Goal: Transaction & Acquisition: Purchase product/service

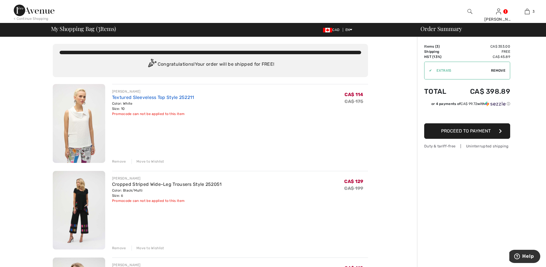
click at [128, 95] on link "Textured Sleeveless Top Style 252211" at bounding box center [153, 97] width 82 height 5
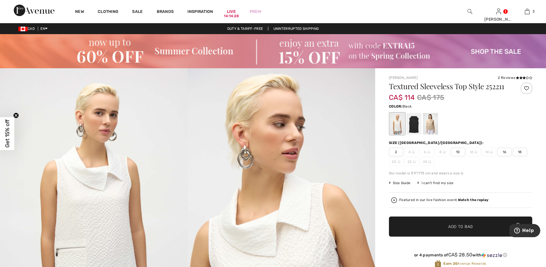
click at [413, 119] on div at bounding box center [413, 124] width 15 height 22
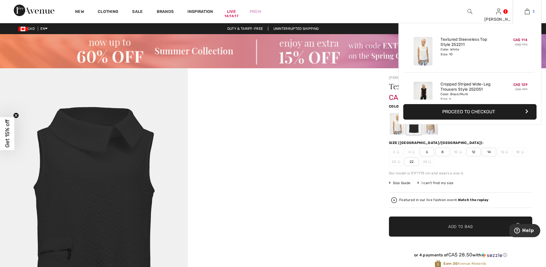
click at [527, 11] on img at bounding box center [527, 11] width 5 height 7
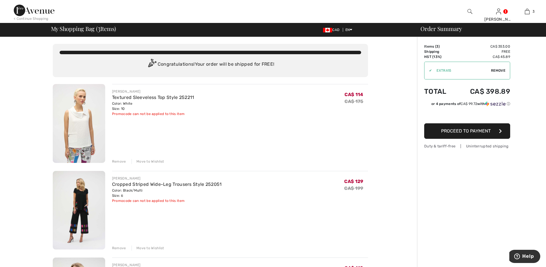
click at [120, 161] on div "Remove" at bounding box center [119, 161] width 14 height 5
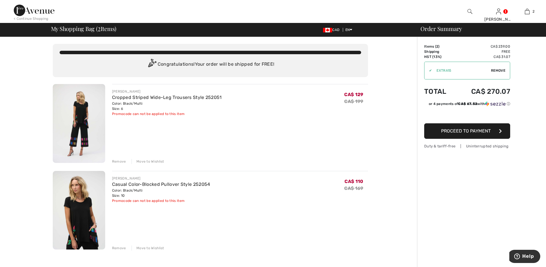
click at [473, 132] on span "Proceed to Payment" at bounding box center [466, 130] width 50 height 5
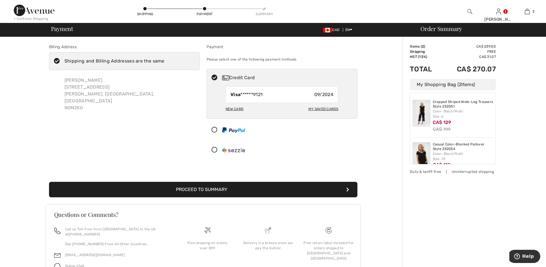
click at [272, 190] on button "Proceed to Summary" at bounding box center [203, 189] width 308 height 15
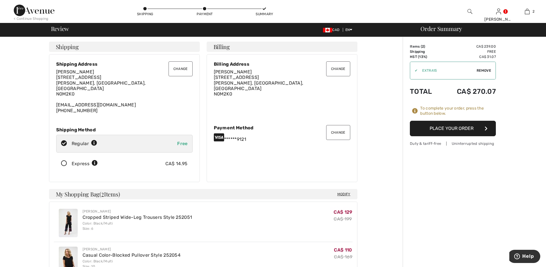
click at [445, 129] on button "Place Your Order" at bounding box center [453, 128] width 86 height 15
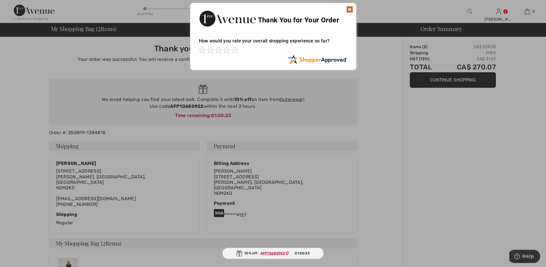
click at [349, 8] on img at bounding box center [349, 9] width 7 height 7
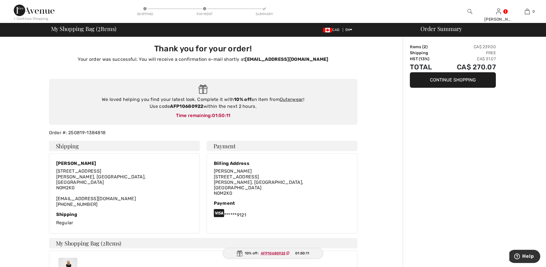
click at [359, 130] on div "Thank you for your order! Your order was successful. You will receive a confirm…" at bounding box center [203, 234] width 315 height 394
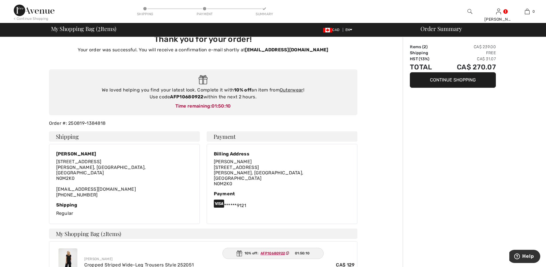
click at [449, 157] on div "Order Summary Items ( 2 ) CA$ 239.00 Shipping Free HST (13%) CA$ 31.07 Total CA…" at bounding box center [474, 225] width 143 height 394
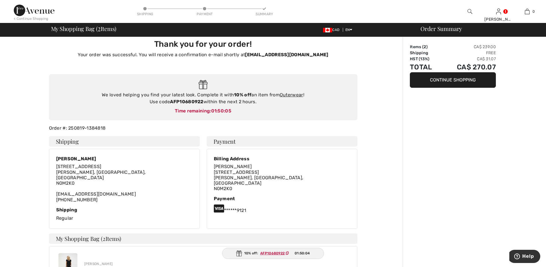
scroll to position [0, 0]
